Goal: Check status: Check status

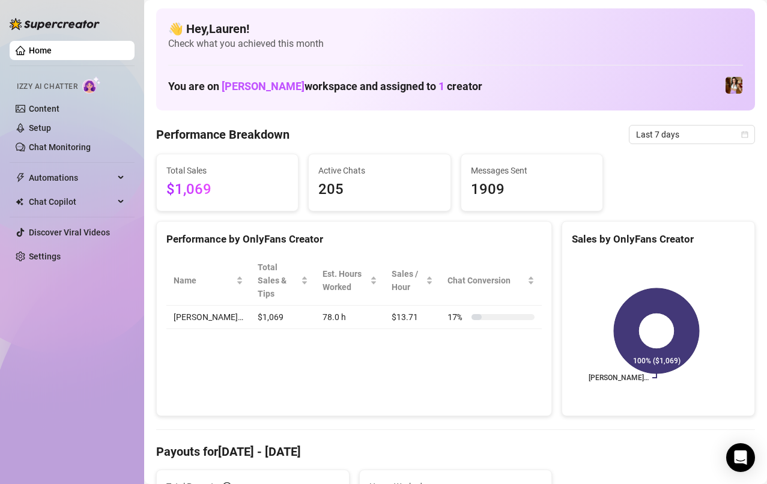
click at [741, 134] on icon "calendar" at bounding box center [744, 134] width 7 height 7
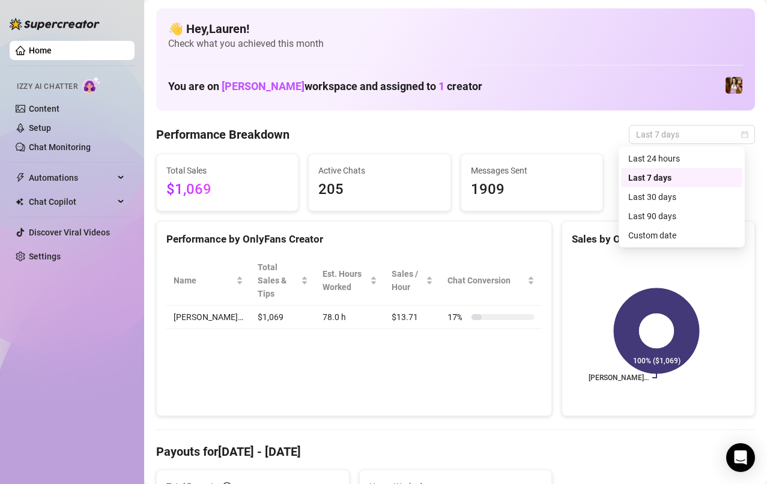
click at [696, 244] on div "Custom date" at bounding box center [681, 235] width 121 height 19
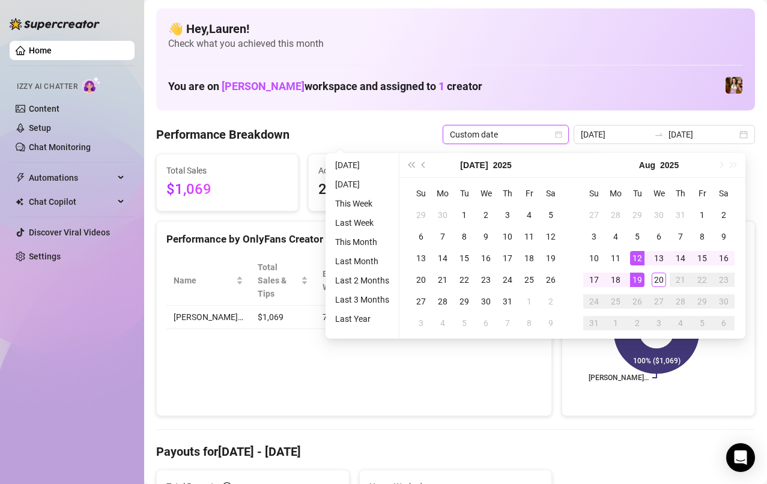
click at [637, 284] on div "19" at bounding box center [637, 280] width 14 height 14
type input "[DATE]"
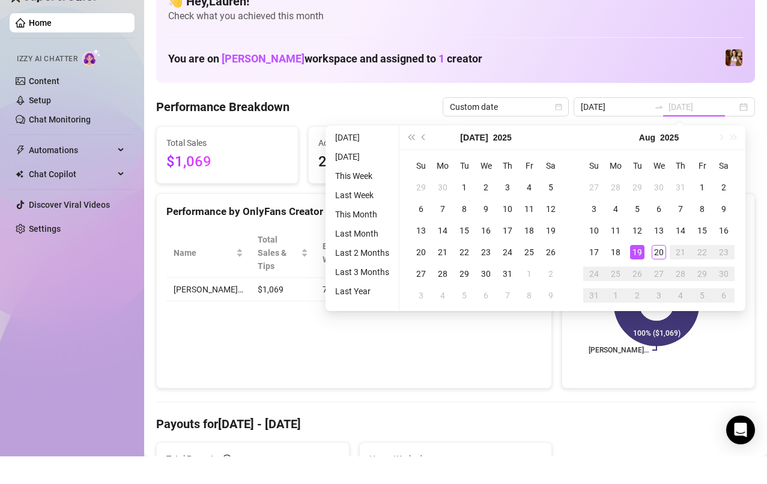
click at [658, 280] on div "20" at bounding box center [658, 280] width 14 height 14
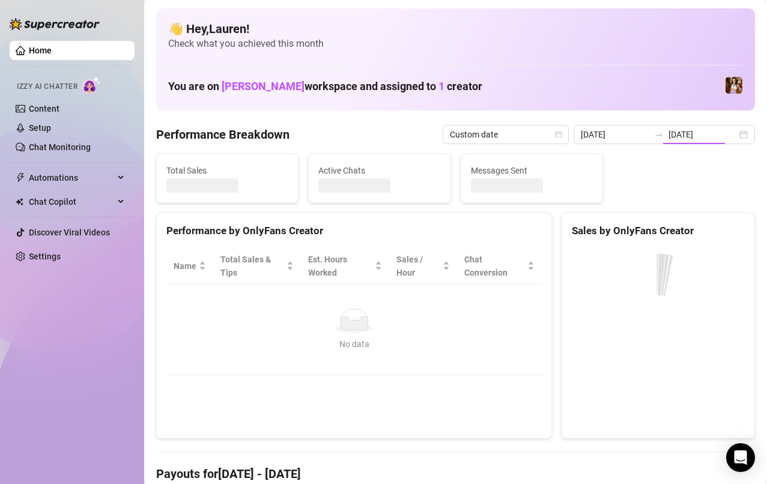
type input "[DATE]"
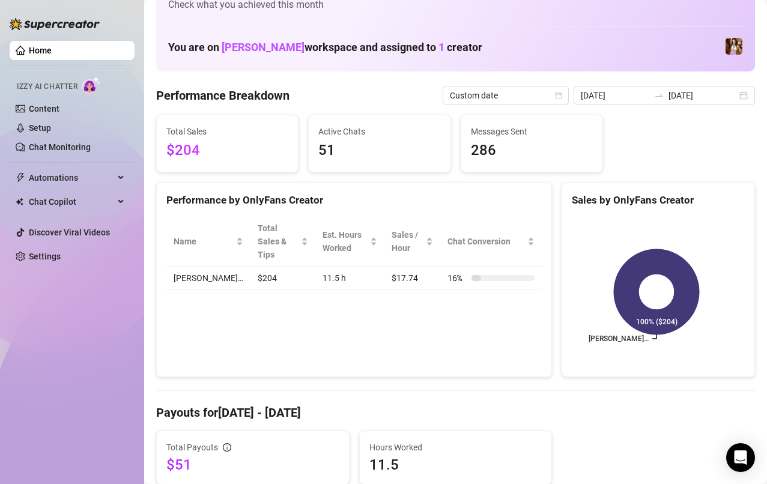
scroll to position [29, 0]
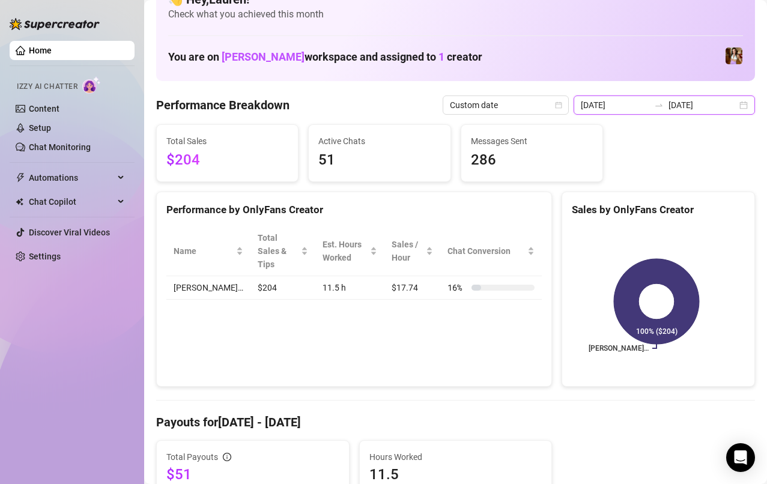
click at [716, 110] on input "[DATE]" at bounding box center [702, 104] width 68 height 13
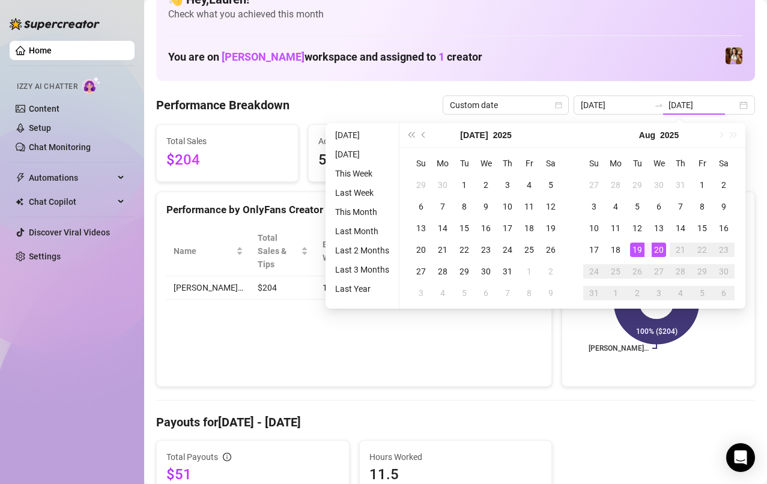
click at [699, 235] on td "15" at bounding box center [702, 228] width 22 height 22
type input "[DATE]"
click at [658, 251] on div "20" at bounding box center [658, 249] width 14 height 14
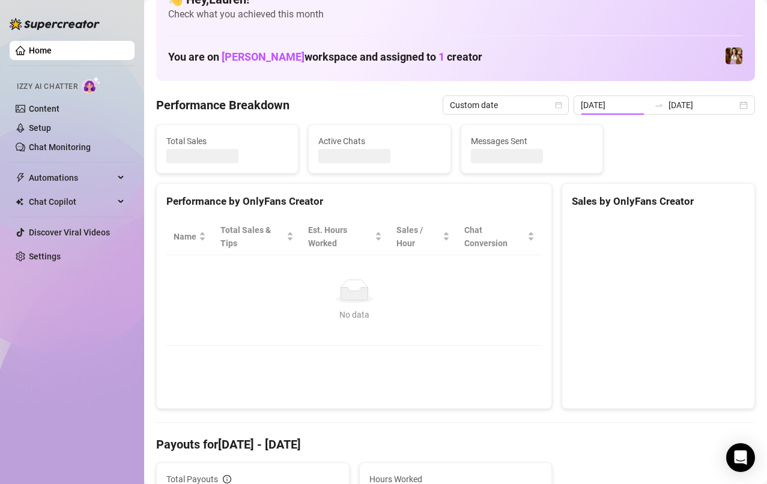
type input "[DATE]"
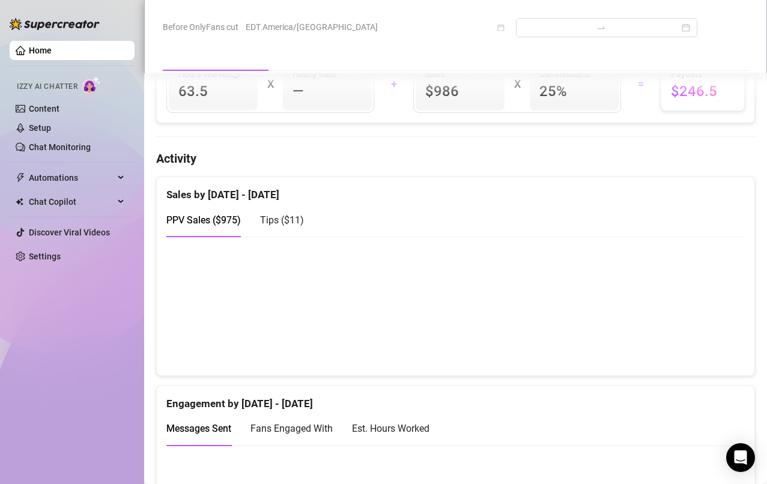
scroll to position [512, 0]
